Goal: Task Accomplishment & Management: Complete application form

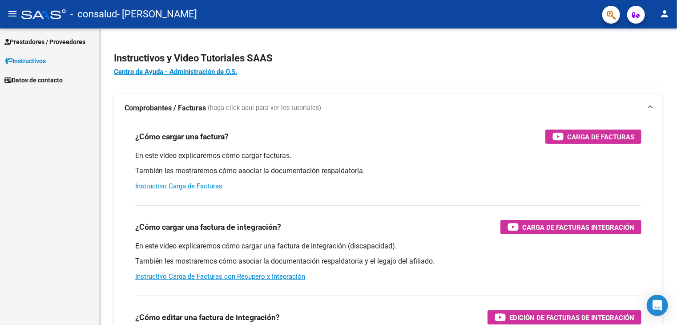
click at [27, 43] on span "Prestadores / Proveedores" at bounding box center [44, 42] width 81 height 10
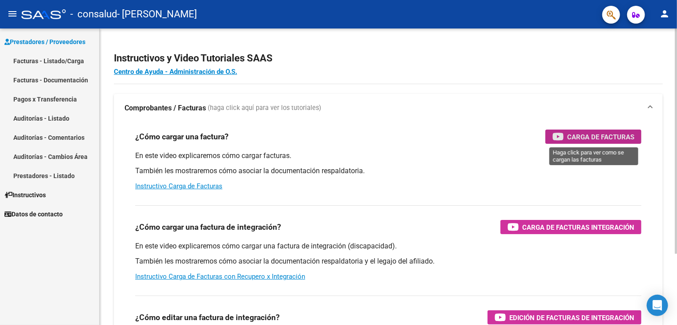
click at [598, 137] on span "Carga de Facturas" at bounding box center [600, 136] width 67 height 11
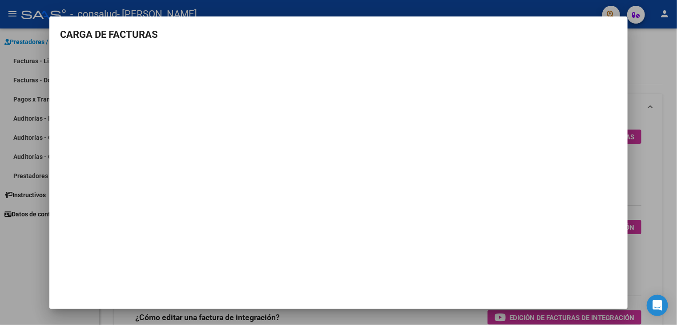
drag, startPoint x: 569, startPoint y: 278, endPoint x: 552, endPoint y: 323, distance: 48.3
click at [565, 298] on mat-dialog-container "CARGA DE FACTURAS" at bounding box center [338, 162] width 578 height 292
drag, startPoint x: 638, startPoint y: 66, endPoint x: 635, endPoint y: 61, distance: 5.8
click at [638, 64] on div at bounding box center [338, 162] width 677 height 325
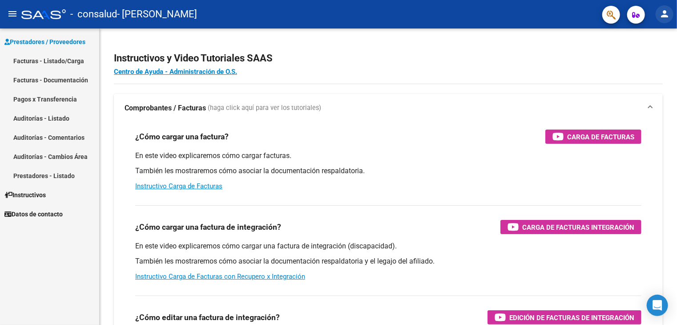
click at [666, 11] on mat-icon "person" at bounding box center [664, 13] width 11 height 11
click at [651, 38] on button "person Mi Perfil" at bounding box center [646, 37] width 54 height 21
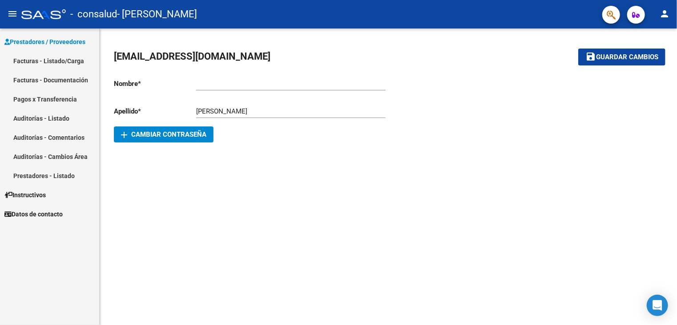
click at [198, 89] on div "Ingresar nombre" at bounding box center [290, 80] width 189 height 19
type input "[PERSON_NAME]"
click at [236, 111] on input "[PERSON_NAME]" at bounding box center [290, 111] width 189 height 8
type input "[PERSON_NAME]"
click at [637, 54] on span "Guardar cambios" at bounding box center [627, 57] width 62 height 8
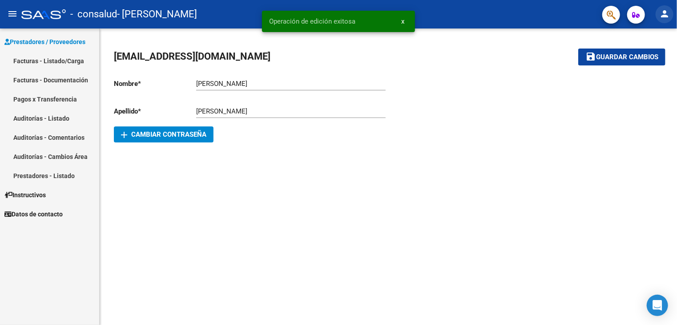
click at [665, 13] on mat-icon "person" at bounding box center [664, 13] width 11 height 11
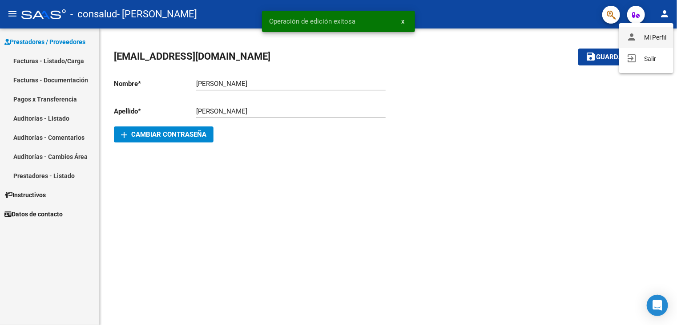
click at [655, 36] on button "person Mi Perfil" at bounding box center [646, 37] width 54 height 21
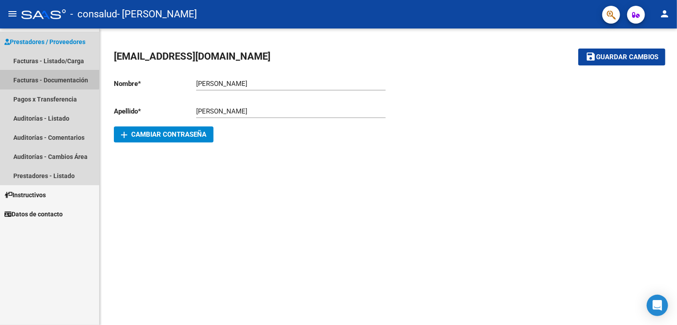
click at [24, 77] on link "Facturas - Documentación" at bounding box center [49, 79] width 99 height 19
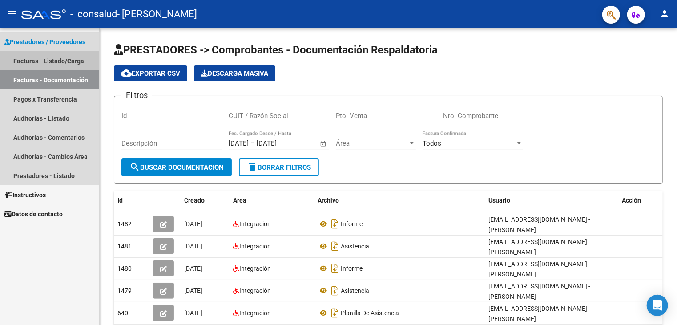
click at [27, 59] on link "Facturas - Listado/Carga" at bounding box center [49, 60] width 99 height 19
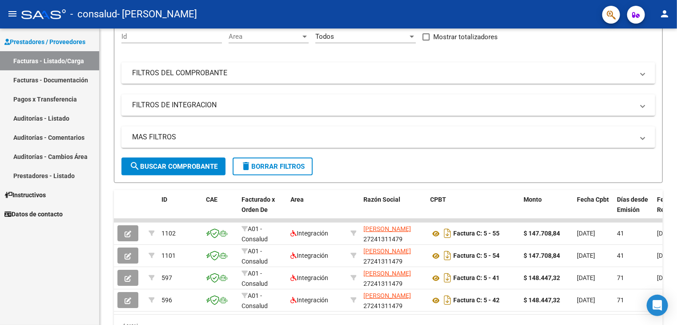
scroll to position [44, 0]
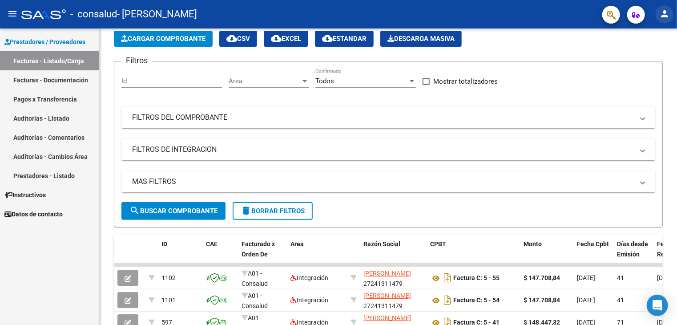
click at [663, 12] on mat-icon "person" at bounding box center [664, 13] width 11 height 11
click at [663, 12] on div at bounding box center [338, 162] width 677 height 325
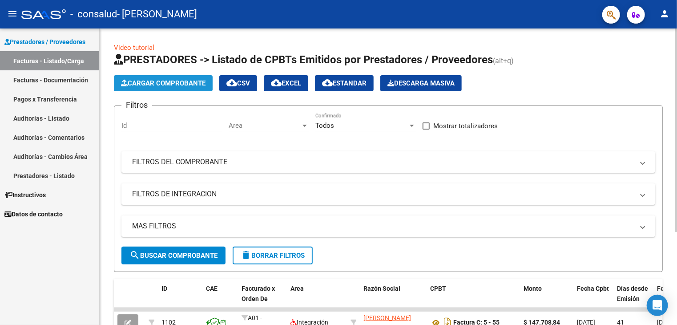
click at [173, 82] on span "Cargar Comprobante" at bounding box center [163, 83] width 85 height 8
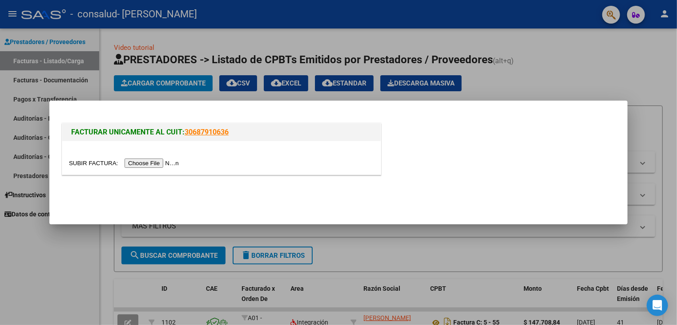
click at [154, 161] on input "file" at bounding box center [125, 162] width 113 height 9
drag, startPoint x: 530, startPoint y: 66, endPoint x: 521, endPoint y: 90, distance: 25.6
click at [531, 67] on div at bounding box center [338, 162] width 677 height 325
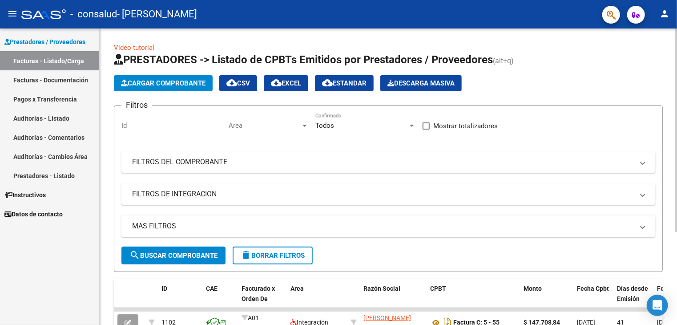
click at [156, 84] on span "Cargar Comprobante" at bounding box center [163, 83] width 85 height 8
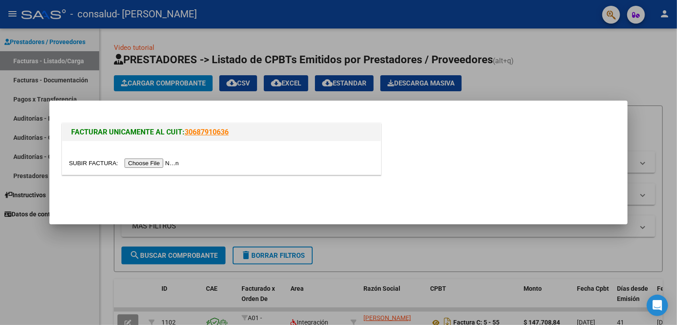
click at [167, 163] on input "file" at bounding box center [125, 162] width 113 height 9
click at [162, 162] on input "file" at bounding box center [125, 162] width 113 height 9
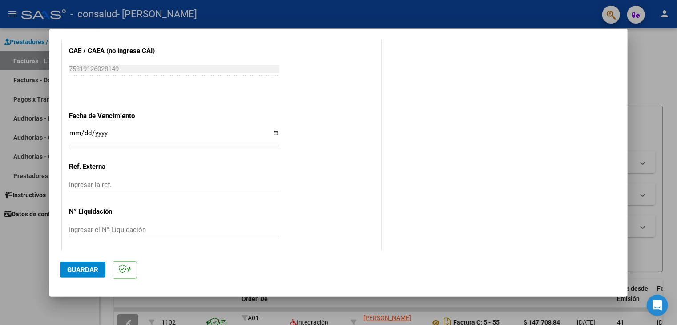
scroll to position [554, 0]
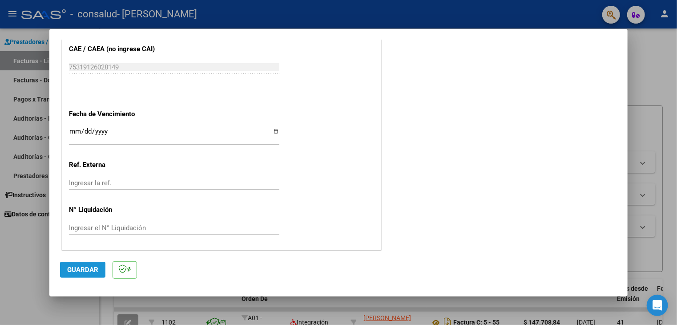
click at [86, 271] on span "Guardar" at bounding box center [82, 270] width 31 height 8
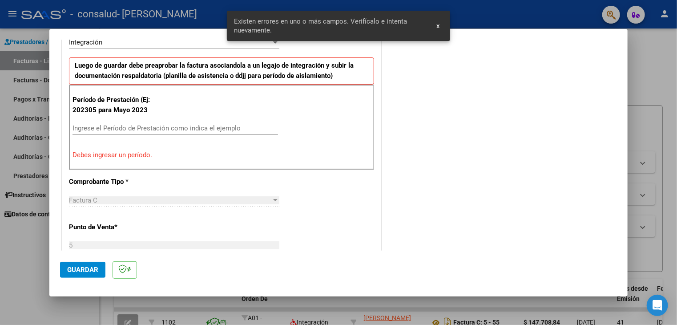
scroll to position [187, 0]
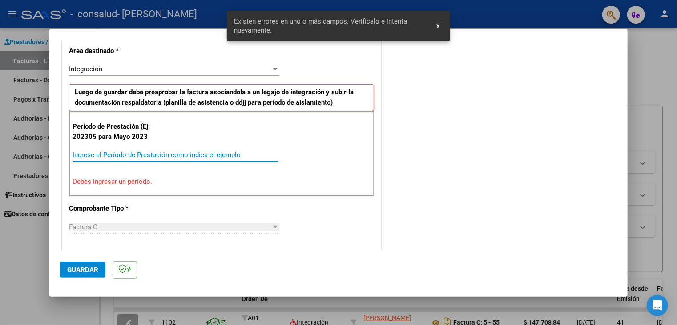
click at [120, 152] on input "Ingrese el Período de Prestación como indica el ejemplo" at bounding box center [175, 155] width 205 height 8
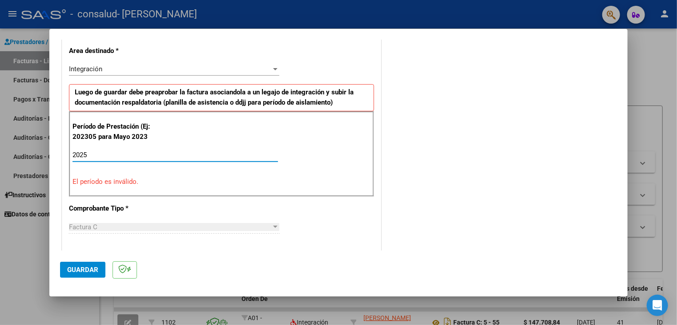
click at [149, 138] on p "Período de Prestación (Ej: 202305 para Mayo 2023" at bounding box center [117, 131] width 89 height 20
click at [90, 153] on input "2025" at bounding box center [175, 155] width 205 height 8
type input "2"
type input "072025"
click at [175, 210] on div "CUIT * 27-24131147-9 Ingresar CUIT ANALISIS PRESTADOR Area destinado * Integrac…" at bounding box center [221, 302] width 318 height 676
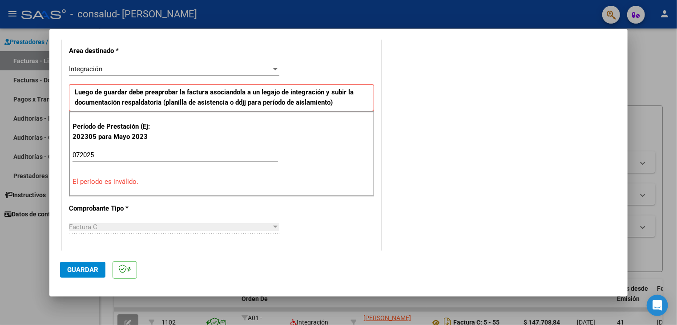
click at [118, 63] on div "Integración Seleccionar Area" at bounding box center [174, 68] width 210 height 13
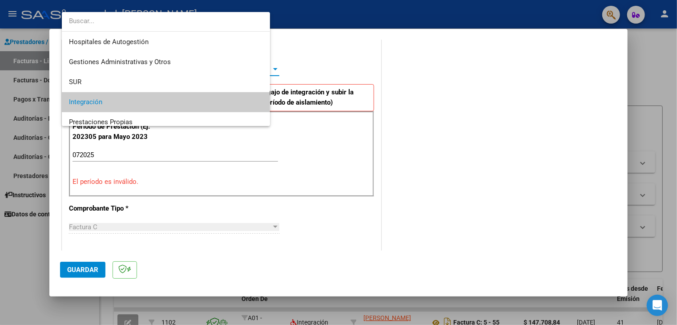
scroll to position [33, 0]
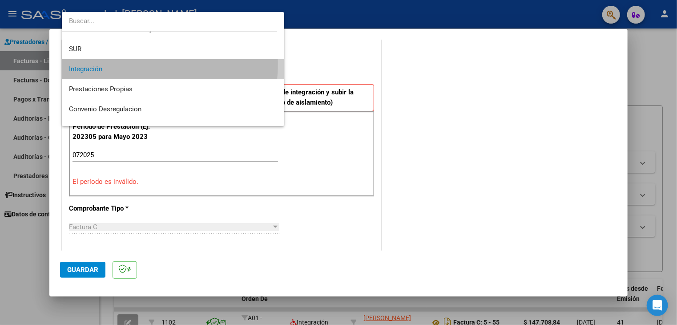
click at [118, 63] on span "Integración" at bounding box center [173, 69] width 208 height 20
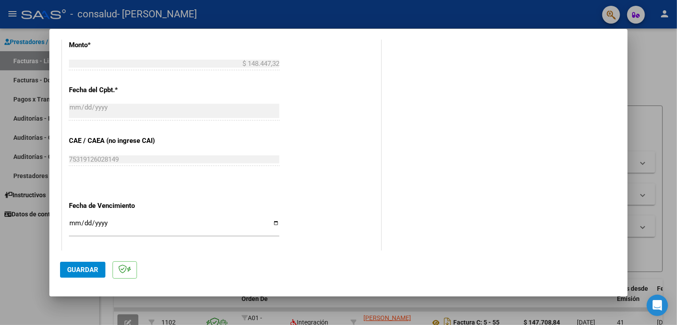
scroll to position [533, 0]
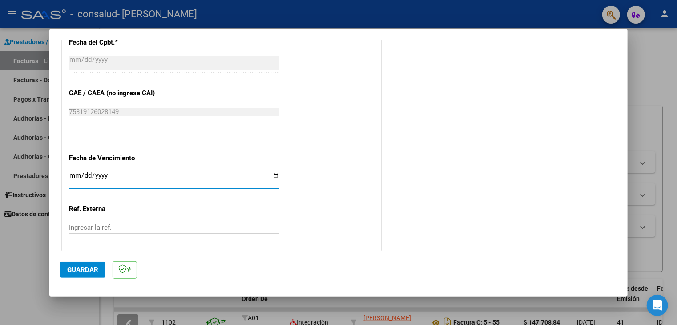
click at [274, 174] on input "Ingresar la fecha" at bounding box center [174, 179] width 210 height 14
type input "[DATE]"
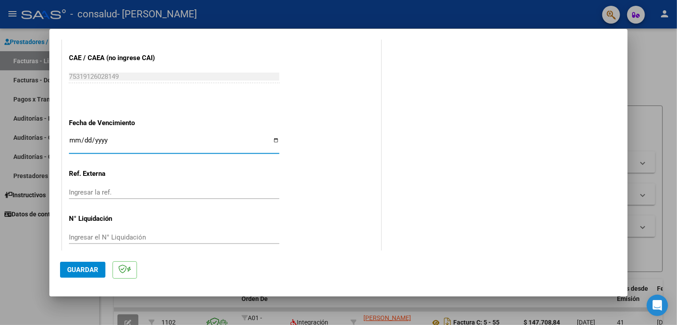
scroll to position [577, 0]
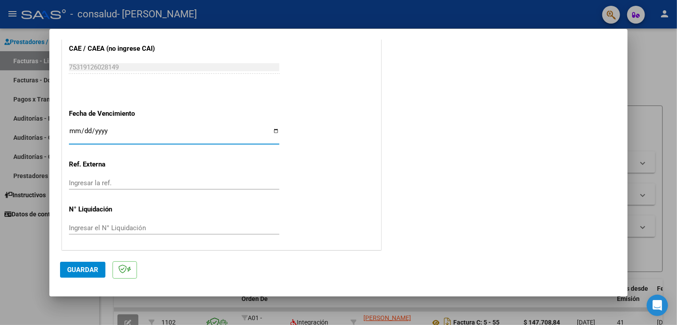
drag, startPoint x: 94, startPoint y: 269, endPoint x: 121, endPoint y: 257, distance: 29.9
click at [94, 269] on span "Guardar" at bounding box center [82, 270] width 31 height 8
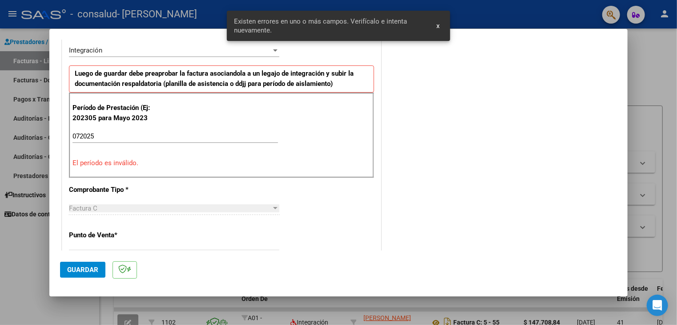
scroll to position [187, 0]
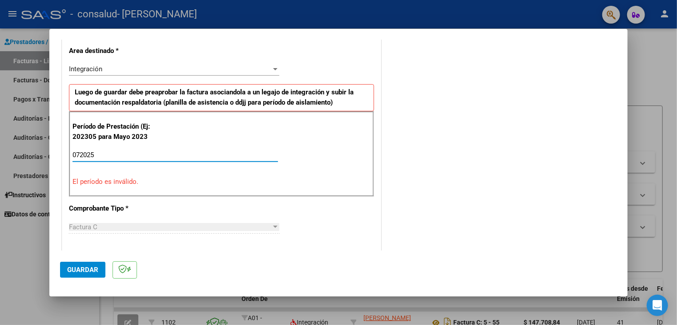
click at [103, 153] on input "072025" at bounding box center [175, 155] width 205 height 8
type input "0"
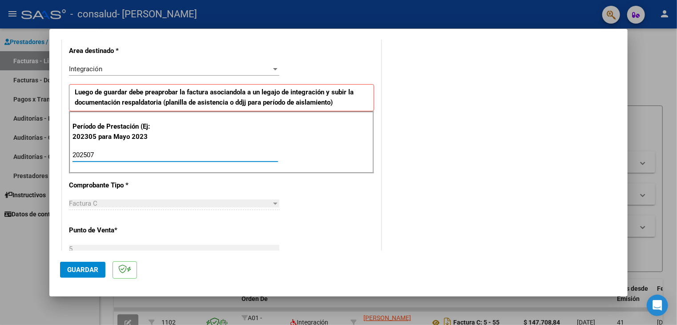
type input "202507"
click at [70, 264] on button "Guardar" at bounding box center [82, 270] width 45 height 16
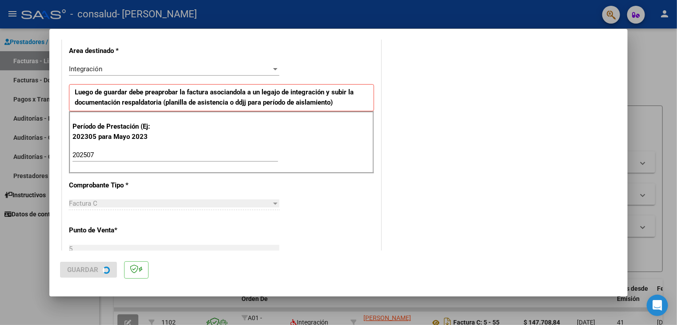
scroll to position [0, 0]
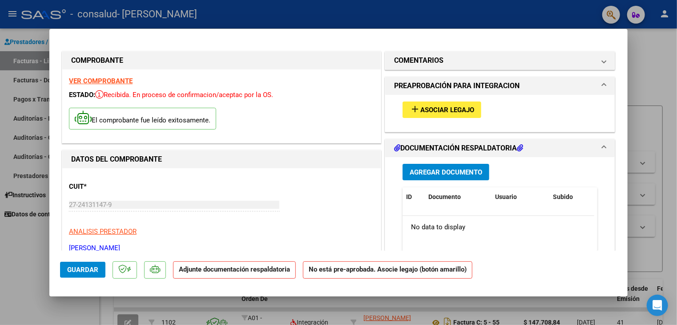
click at [443, 171] on span "Agregar Documento" at bounding box center [446, 172] width 73 height 8
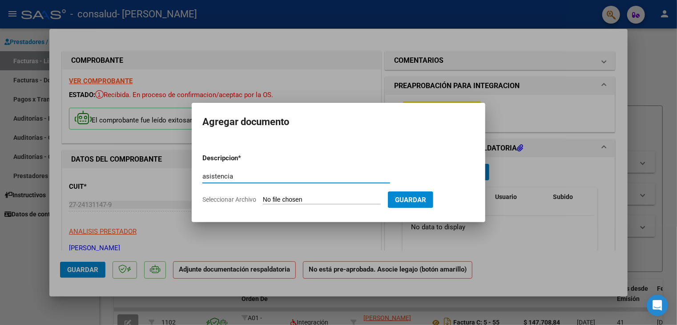
type input "asistencia"
click at [423, 200] on span "Guardar" at bounding box center [410, 200] width 31 height 8
click at [239, 196] on span "Seleccionar Archivo" at bounding box center [229, 199] width 54 height 7
click at [263, 196] on input "Seleccionar Archivo" at bounding box center [322, 200] width 118 height 8
type input "C:\fakepath\casco [PERSON_NAME].pdf"
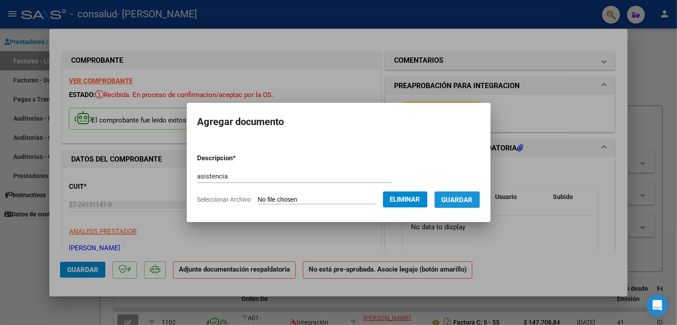
click at [471, 200] on span "Guardar" at bounding box center [457, 200] width 31 height 8
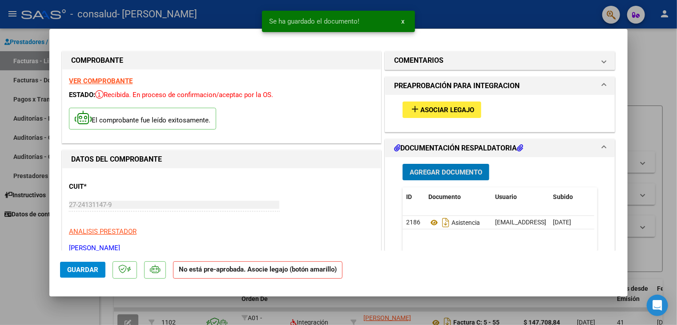
click at [431, 173] on span "Agregar Documento" at bounding box center [446, 172] width 73 height 8
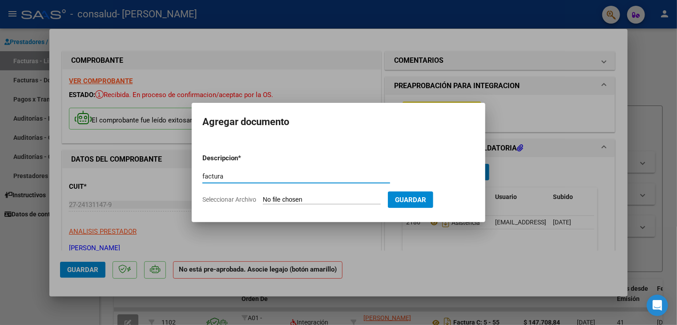
type input "factura"
click at [230, 197] on span "Seleccionar Archivo" at bounding box center [229, 199] width 54 height 7
click at [263, 197] on input "Seleccionar Archivo" at bounding box center [322, 200] width 118 height 8
type input "C:\fakepath\27241311479_011_00005_00000064.pdf"
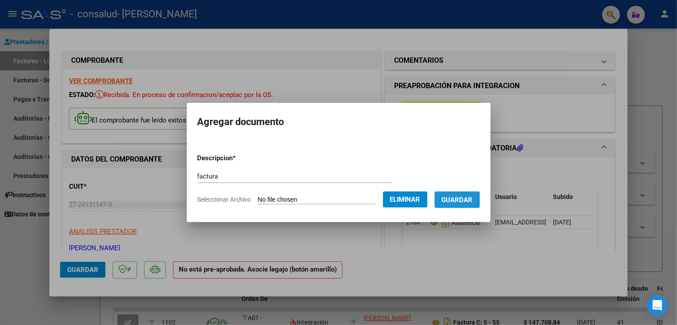
click at [455, 199] on span "Guardar" at bounding box center [457, 200] width 31 height 8
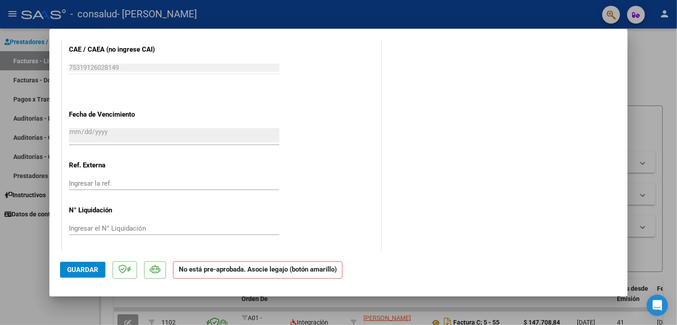
scroll to position [560, 0]
click at [84, 271] on span "Guardar" at bounding box center [82, 270] width 31 height 8
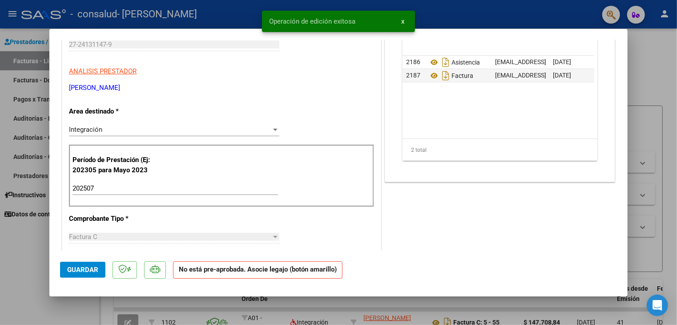
scroll to position [0, 0]
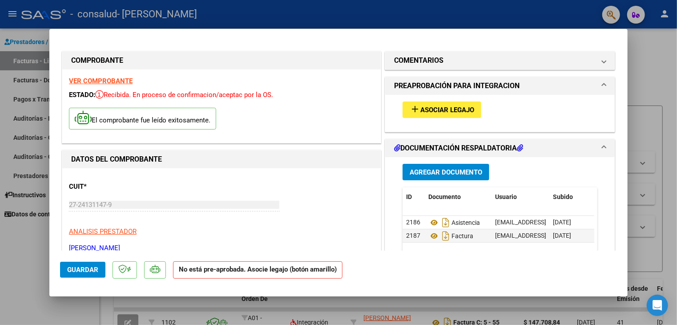
click at [652, 61] on div at bounding box center [338, 162] width 677 height 325
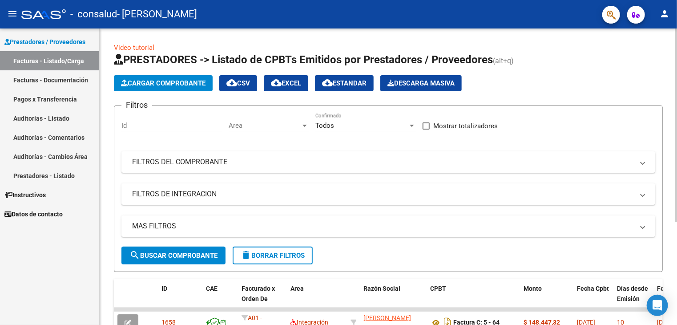
click at [169, 82] on span "Cargar Comprobante" at bounding box center [163, 83] width 85 height 8
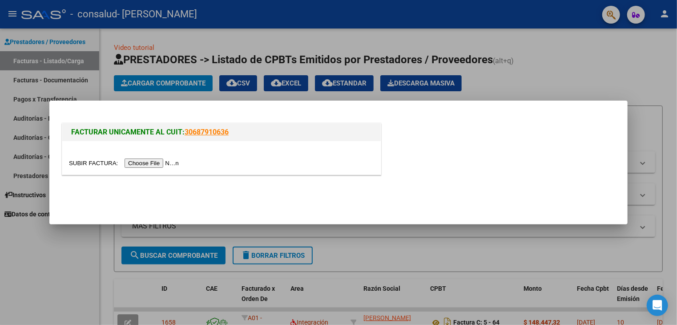
click at [151, 166] on input "file" at bounding box center [125, 162] width 113 height 9
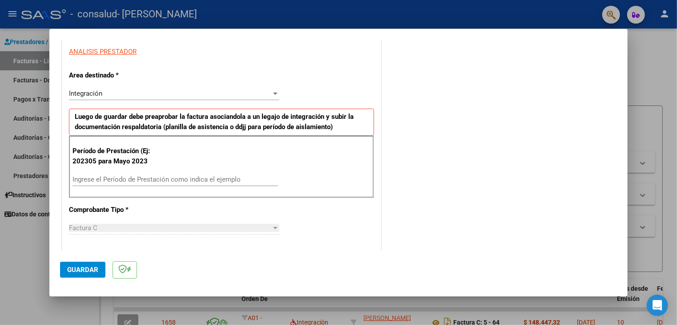
scroll to position [178, 0]
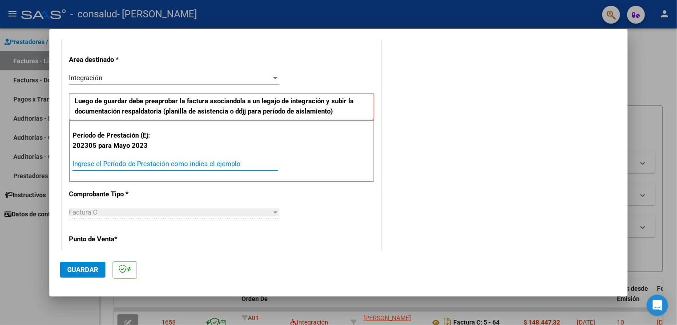
click at [94, 163] on input "Ingrese el Período de Prestación como indica el ejemplo" at bounding box center [175, 164] width 205 height 8
type input "202507"
click at [85, 270] on span "Guardar" at bounding box center [82, 270] width 31 height 8
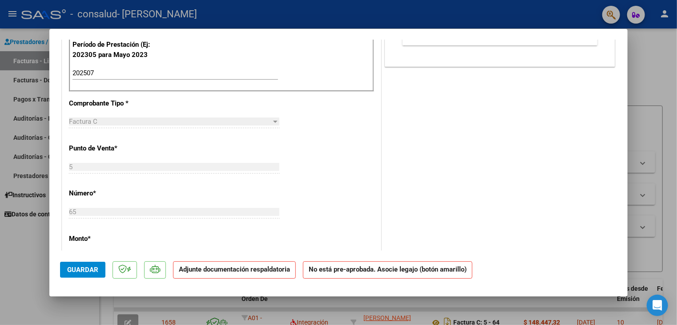
scroll to position [267, 0]
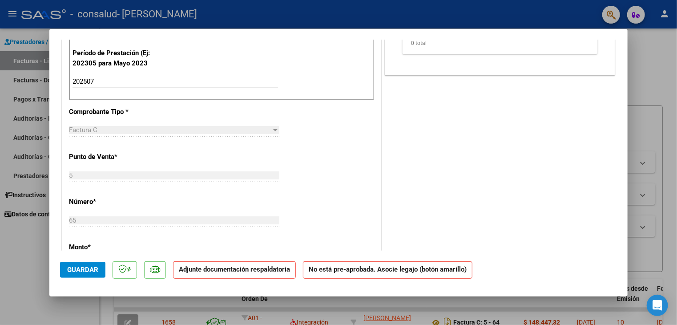
click at [244, 273] on strong "Adjunte documentación respaldatoria" at bounding box center [234, 269] width 111 height 8
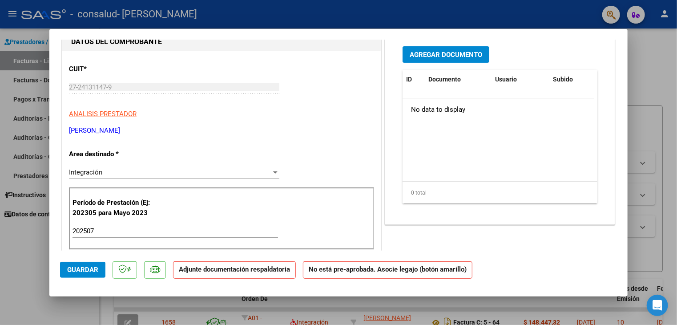
scroll to position [89, 0]
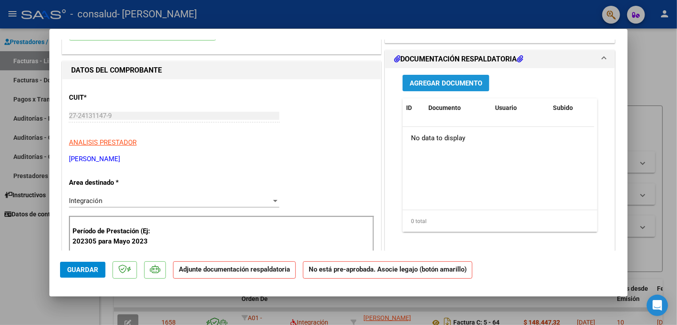
click at [443, 79] on span "Agregar Documento" at bounding box center [446, 83] width 73 height 8
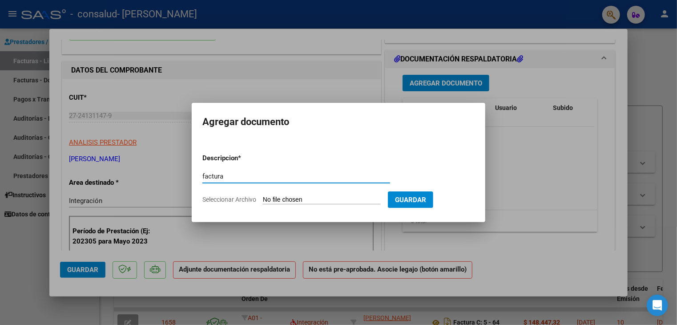
type input "factura"
click at [237, 204] on form "Descripcion * factura Escriba aquí una descripcion Seleccionar Archivo Guardar" at bounding box center [338, 178] width 272 height 65
click at [237, 201] on span "Seleccionar Archivo" at bounding box center [229, 199] width 54 height 7
click at [263, 201] on input "Seleccionar Archivo" at bounding box center [322, 200] width 118 height 8
type input "C:\fakepath\27241311479_011_00005_00000065.pdf"
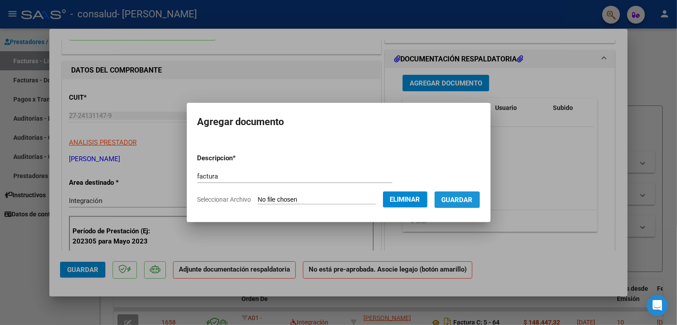
click at [461, 198] on span "Guardar" at bounding box center [457, 200] width 31 height 8
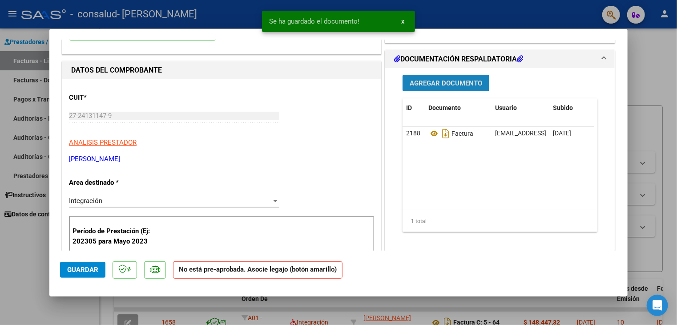
click at [447, 78] on button "Agregar Documento" at bounding box center [446, 83] width 87 height 16
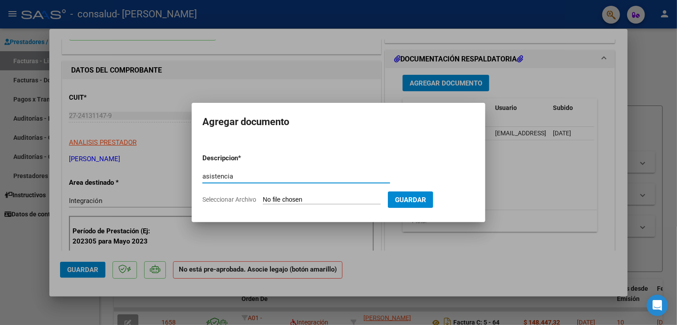
type input "asistencia"
click at [231, 203] on span "Seleccionar Archivo" at bounding box center [229, 199] width 54 height 7
click at [263, 203] on input "Seleccionar Archivo" at bounding box center [322, 200] width 118 height 8
type input "C:\fakepath\mily asist julio.pdf"
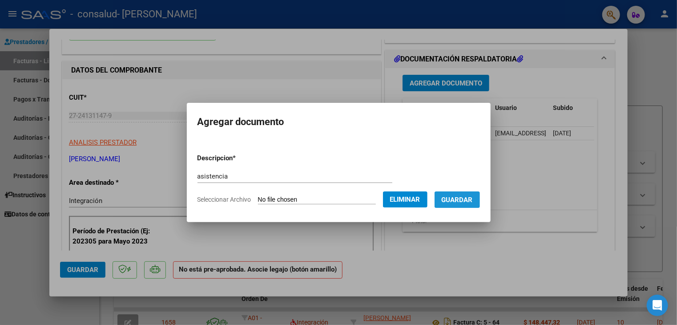
drag, startPoint x: 475, startPoint y: 198, endPoint x: 544, endPoint y: 191, distance: 69.8
click at [473, 198] on span "Guardar" at bounding box center [457, 200] width 31 height 8
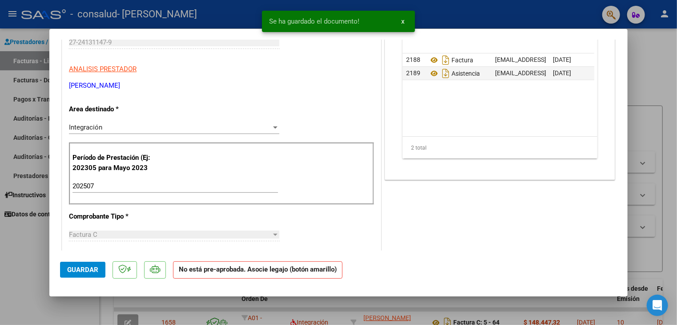
scroll to position [178, 0]
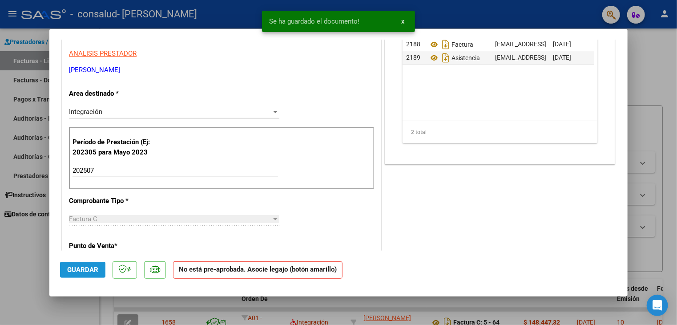
click at [93, 271] on span "Guardar" at bounding box center [82, 270] width 31 height 8
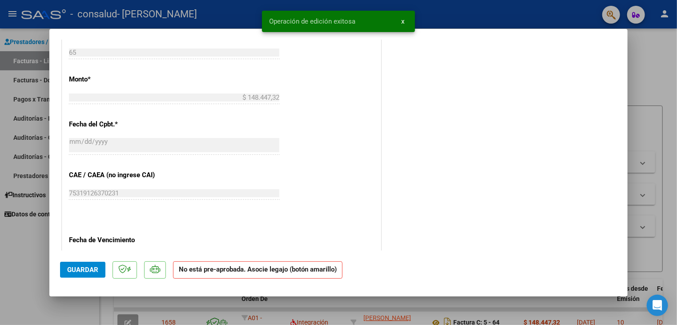
scroll to position [427, 0]
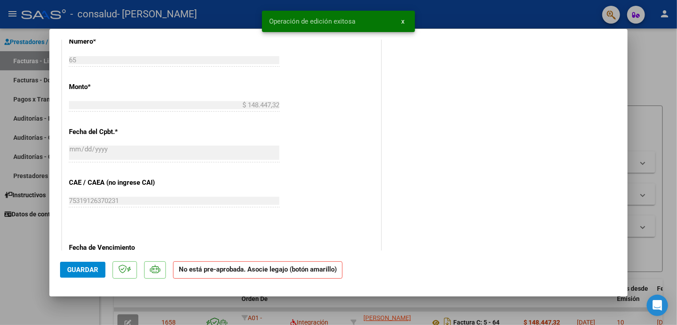
click at [80, 267] on span "Guardar" at bounding box center [82, 270] width 31 height 8
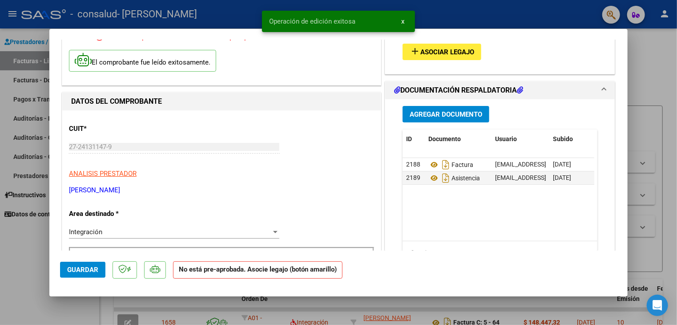
scroll to position [0, 0]
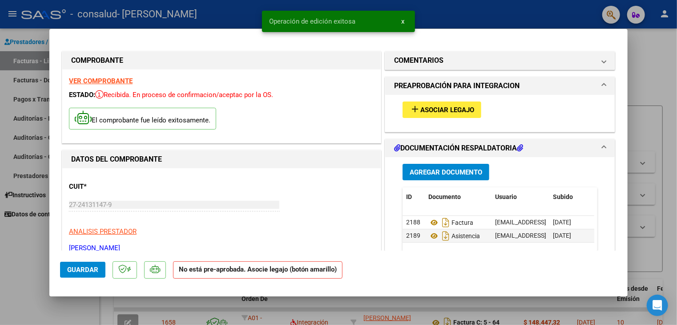
click at [643, 85] on div at bounding box center [338, 162] width 677 height 325
type input "$ 0,00"
